Goal: Navigation & Orientation: Find specific page/section

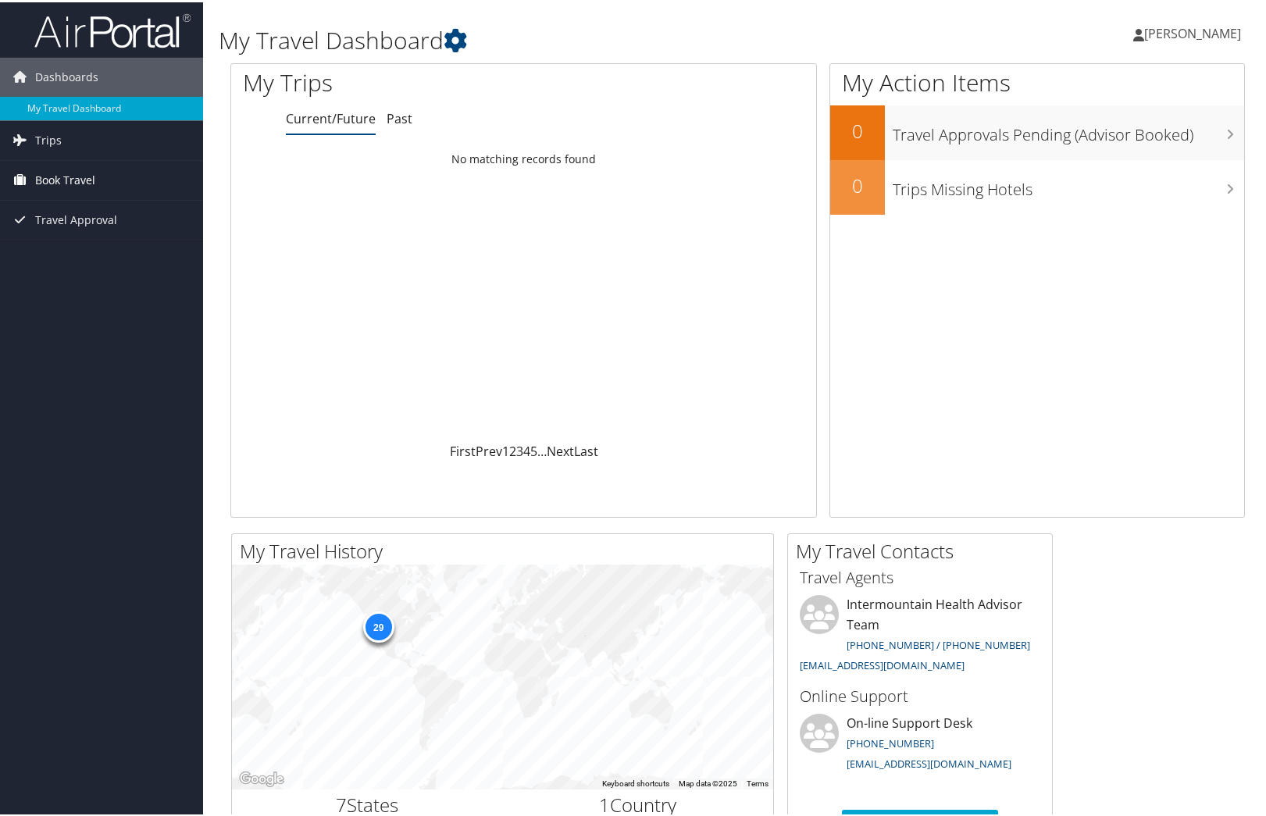
click at [70, 178] on span "Book Travel" at bounding box center [65, 178] width 60 height 39
click at [76, 253] on link "Book/Manage Online Trips" at bounding box center [101, 256] width 203 height 23
click at [52, 138] on span "Trips" at bounding box center [48, 138] width 27 height 39
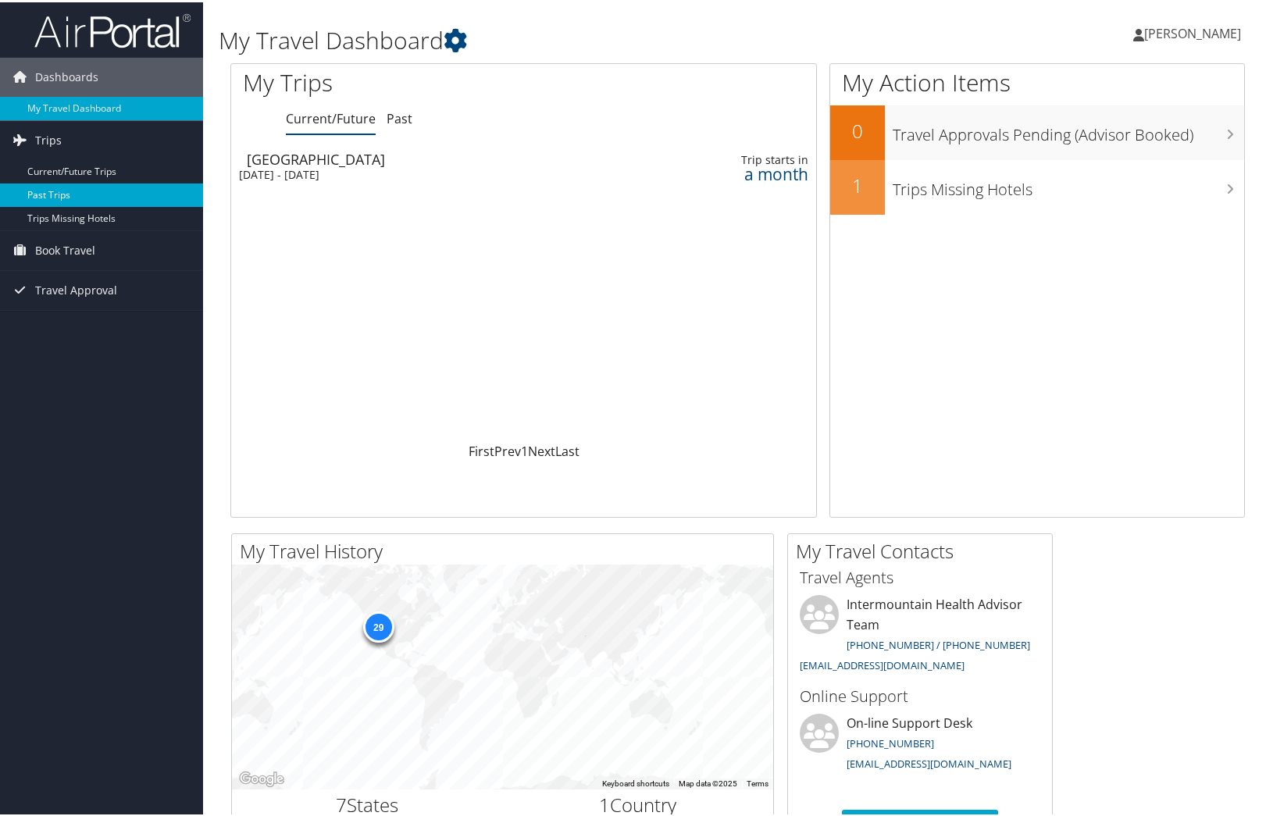
click at [95, 191] on link "Past Trips" at bounding box center [101, 192] width 203 height 23
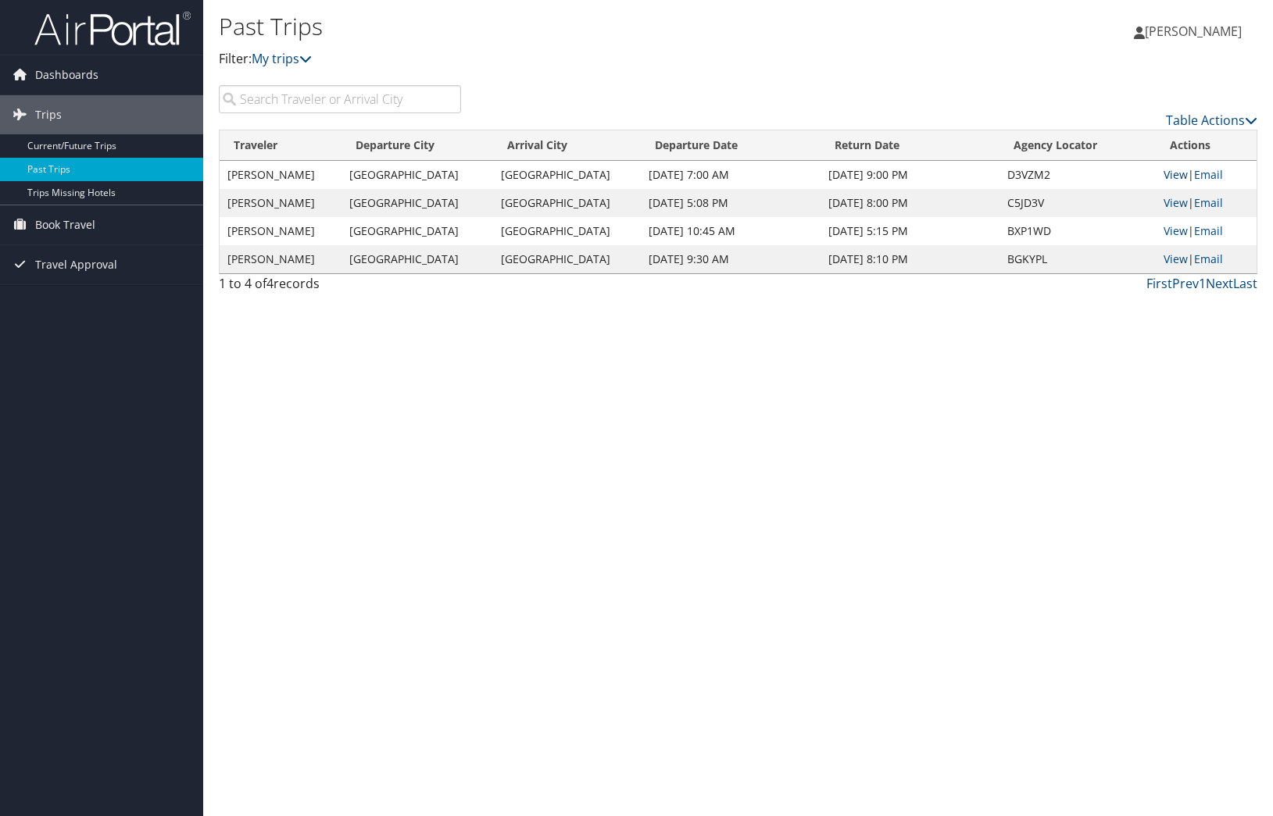
click at [1172, 177] on link "View" at bounding box center [1175, 174] width 24 height 15
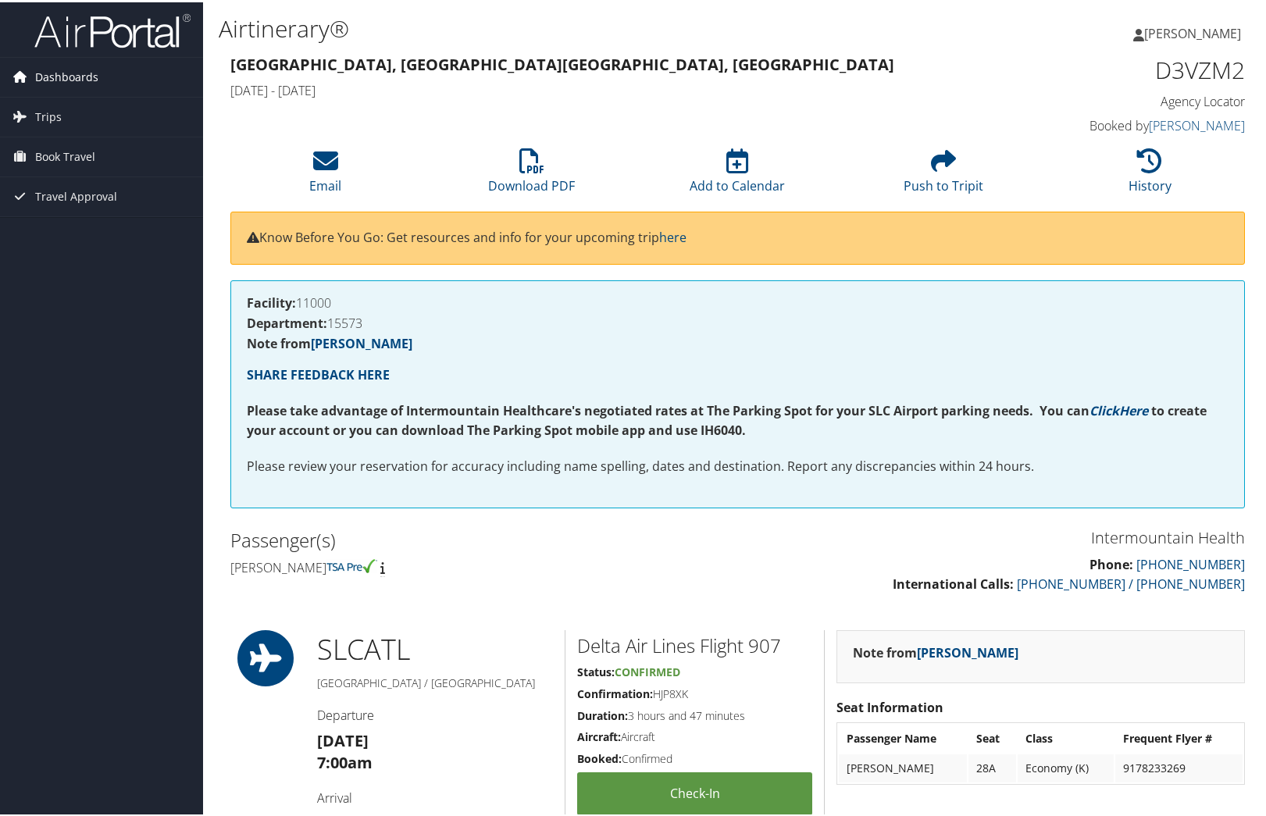
click at [77, 73] on span "Dashboards" at bounding box center [66, 74] width 63 height 39
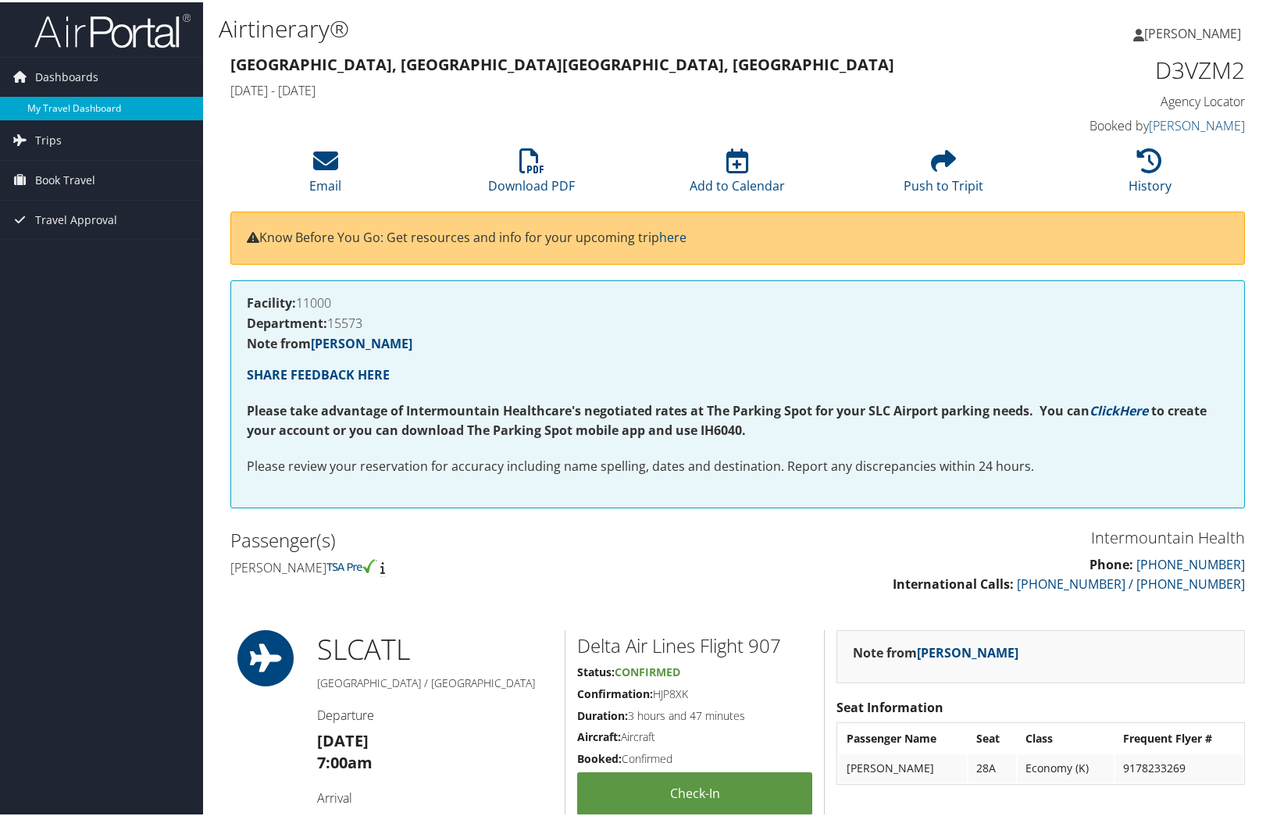
click at [88, 104] on link "My Travel Dashboard" at bounding box center [101, 106] width 203 height 23
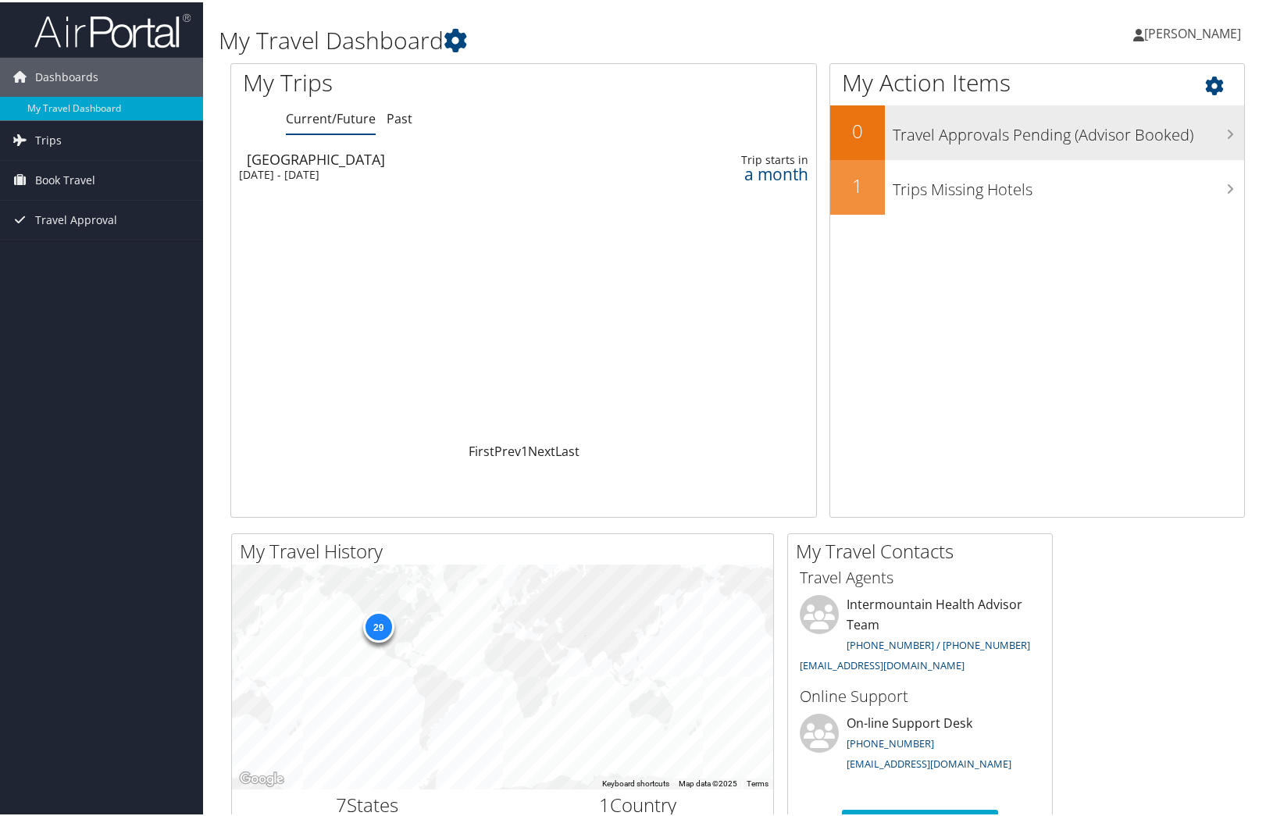
click at [1065, 145] on div "Travel Approvals Pending (Advisor Booked)" at bounding box center [1065, 130] width 360 height 55
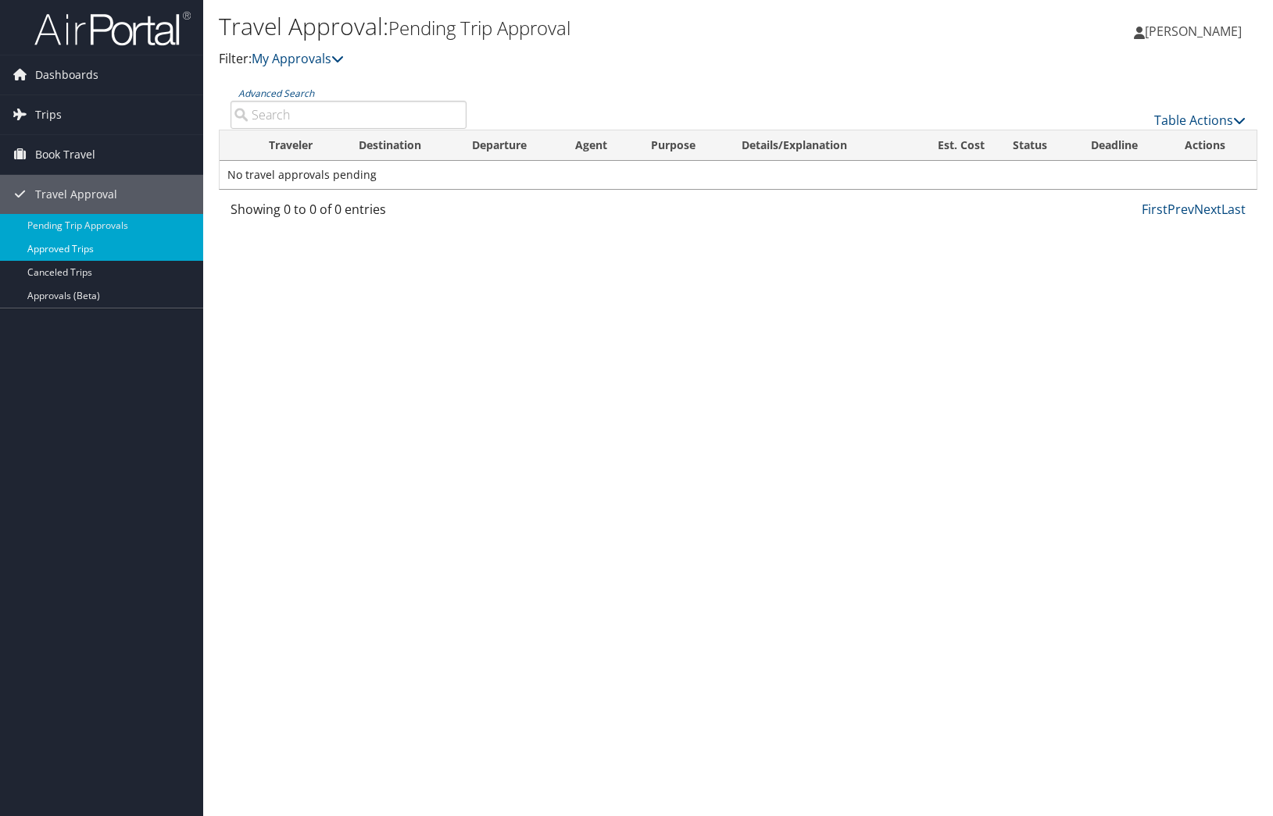
click at [65, 250] on link "Approved Trips" at bounding box center [101, 249] width 203 height 23
